Goal: Check status: Check status

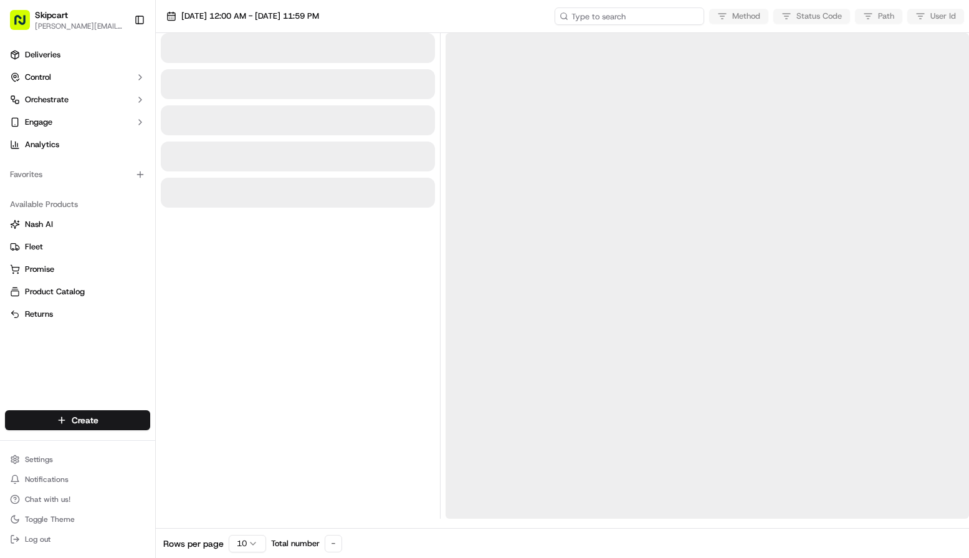
click at [608, 17] on input at bounding box center [630, 15] width 150 height 17
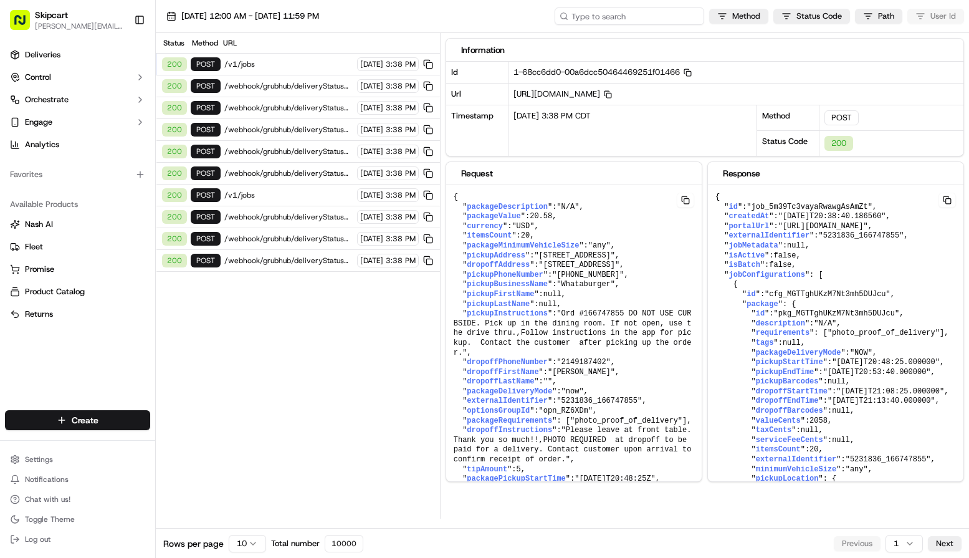
paste input "job_ikAUJ2qcxcAXrp5yosmMFe"
type input "job_ikAUJ2qcxcAXrp5yosmMFe"
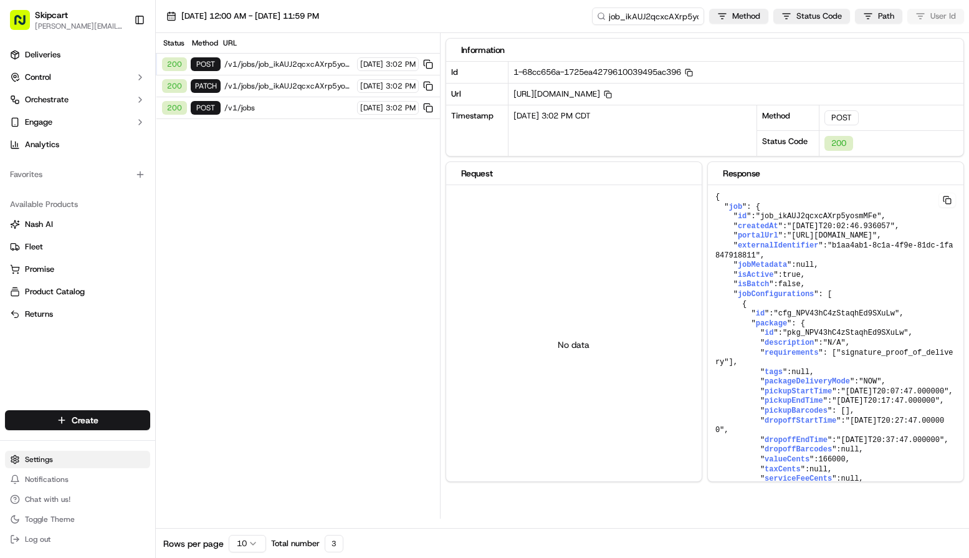
click at [49, 464] on html "Skipcart ruchitha.komirishetti@7-11.com Toggle Sidebar Deliveries Control Orche…" at bounding box center [484, 279] width 969 height 558
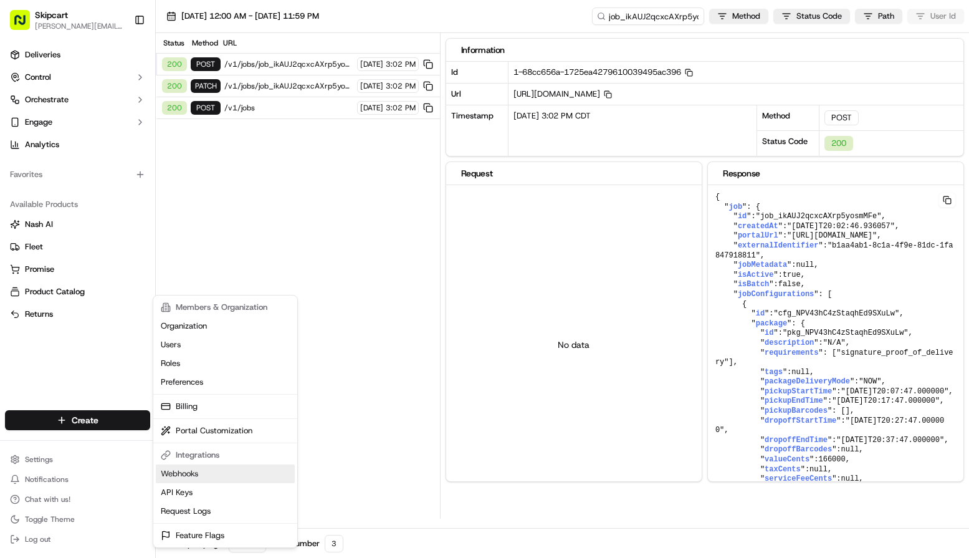
click at [188, 469] on link "Webhooks" at bounding box center [225, 473] width 139 height 19
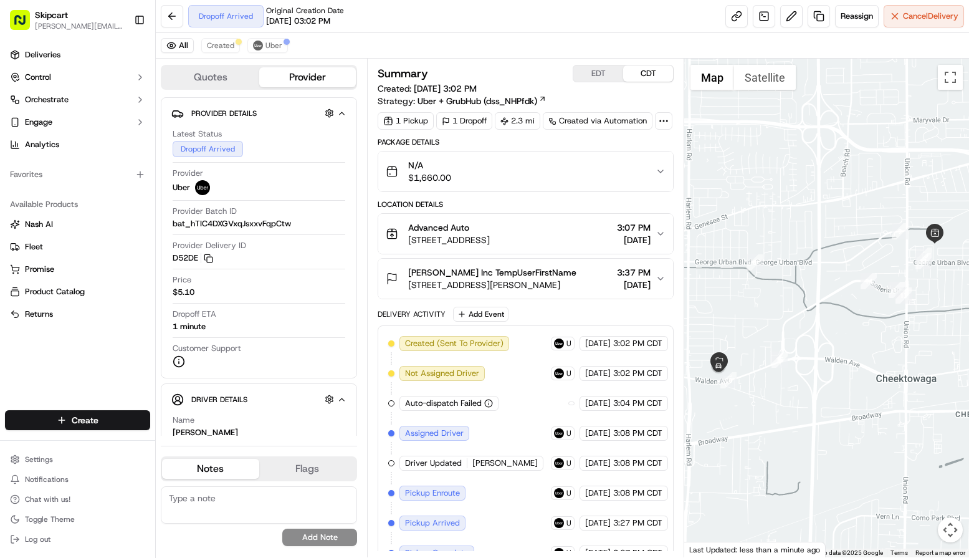
scroll to position [80, 0]
click at [533, 272] on span "[PERSON_NAME] Inc TempUserFirstName" at bounding box center [492, 272] width 168 height 12
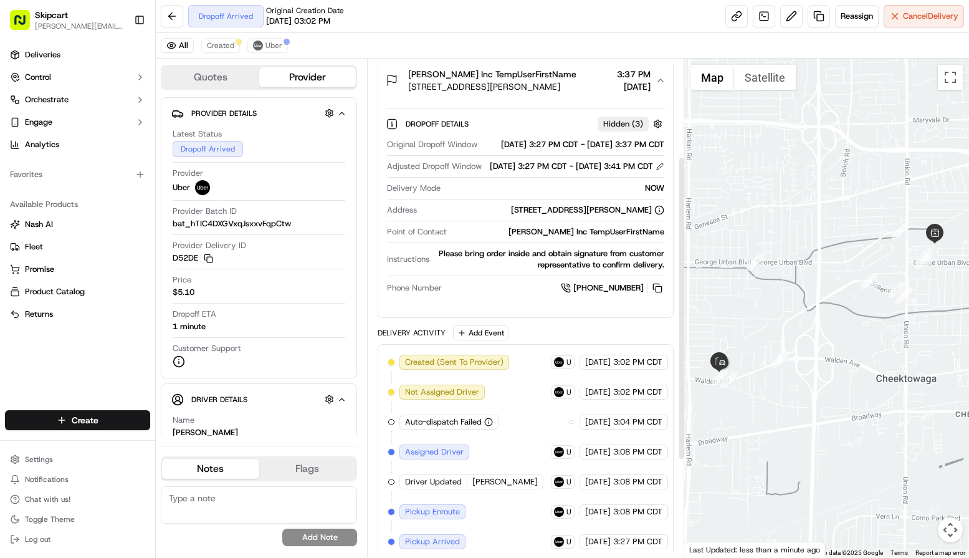
scroll to position [319, 0]
